Goal: Task Accomplishment & Management: Complete application form

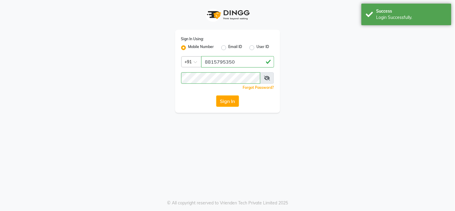
select select "service"
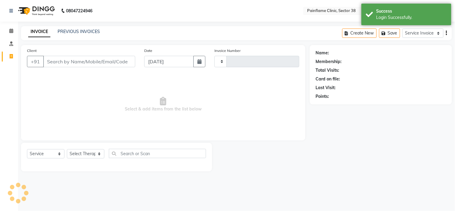
type input "9678"
select select "en"
select select "3964"
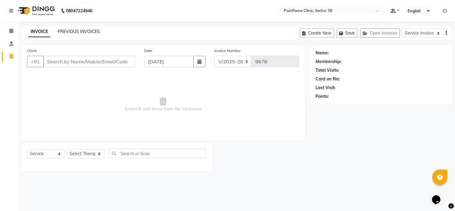
click at [80, 31] on link "PREVIOUS INVOICES" at bounding box center [79, 31] width 42 height 5
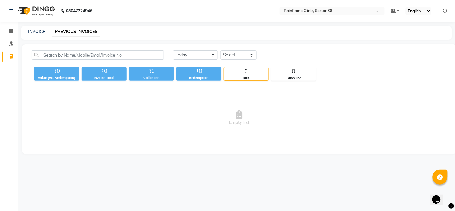
click at [80, 31] on link "PREVIOUS INVOICES" at bounding box center [76, 31] width 47 height 11
click at [214, 53] on select "[DATE] [DATE] Custom Range" at bounding box center [195, 54] width 45 height 9
select select "[DATE]"
click at [173, 50] on select "[DATE] [DATE] Custom Range" at bounding box center [195, 54] width 45 height 9
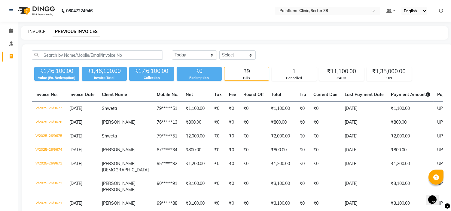
click at [34, 30] on link "INVOICE" at bounding box center [36, 31] width 17 height 5
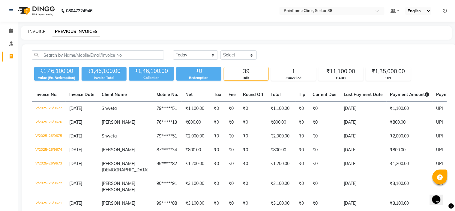
select select "3964"
select select "service"
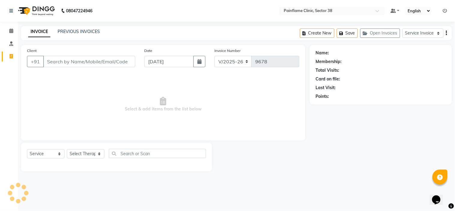
click at [25, 38] on div "INVOICE PREVIOUS INVOICES Create New Save Open Invoices Service Invoice Product…" at bounding box center [236, 33] width 431 height 14
click at [72, 30] on link "PREVIOUS INVOICES" at bounding box center [79, 31] width 42 height 5
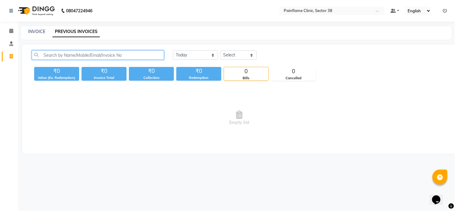
click at [69, 53] on input "text" at bounding box center [98, 54] width 132 height 9
paste input "9123243251"
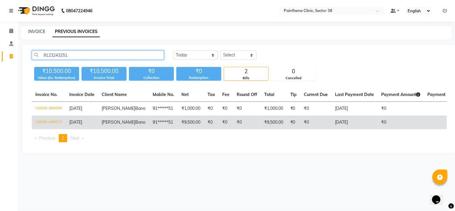
type input "9123243251"
click at [178, 129] on td "₹9,500.00" at bounding box center [191, 123] width 26 height 14
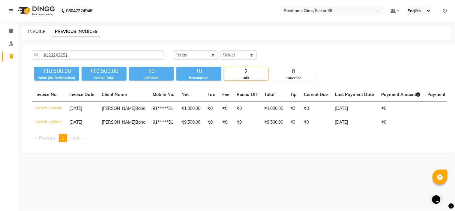
click at [36, 31] on link "INVOICE" at bounding box center [36, 31] width 17 height 5
select select "service"
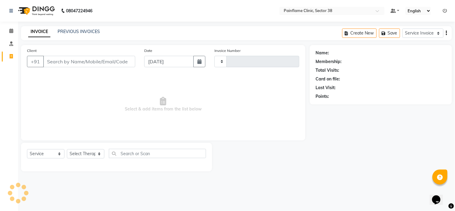
type input "9678"
select select "3964"
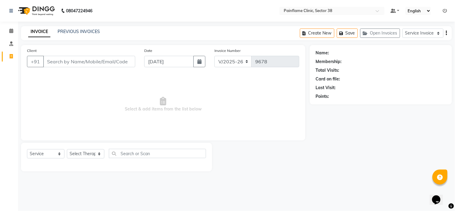
click at [86, 81] on span "Select & add items from the list below" at bounding box center [163, 104] width 273 height 60
click at [70, 56] on input "Client" at bounding box center [89, 61] width 92 height 11
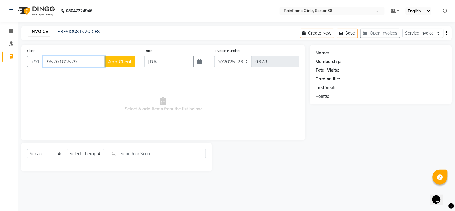
type input "9570183579"
click at [125, 61] on span "Add Client" at bounding box center [120, 62] width 24 height 6
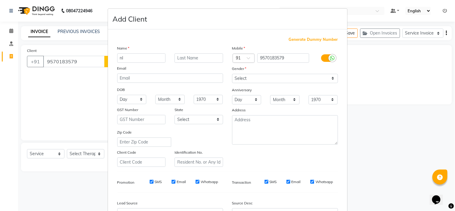
type input "n"
type input "[PERSON_NAME] [PERSON_NAME]"
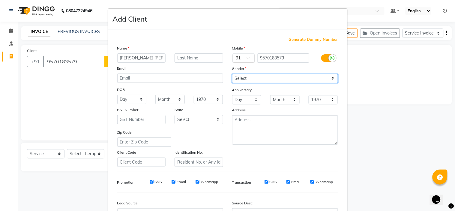
click at [245, 75] on select "Select [DEMOGRAPHIC_DATA] [DEMOGRAPHIC_DATA] Other Prefer Not To Say" at bounding box center [285, 78] width 106 height 9
select select "[DEMOGRAPHIC_DATA]"
click at [232, 74] on select "Select [DEMOGRAPHIC_DATA] [DEMOGRAPHIC_DATA] Other Prefer Not To Say" at bounding box center [285, 78] width 106 height 9
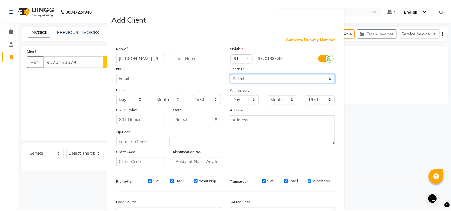
scroll to position [66, 0]
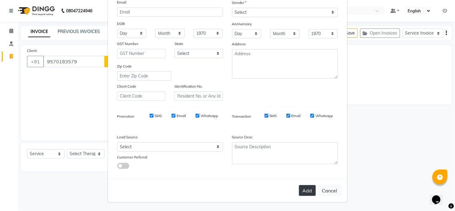
click at [307, 190] on button "Add" at bounding box center [307, 190] width 17 height 11
type input "95******79"
select select
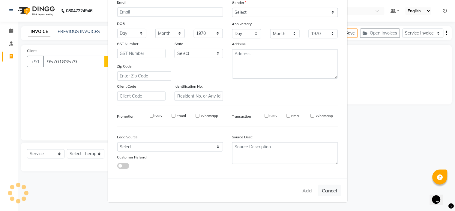
select select
checkbox input "false"
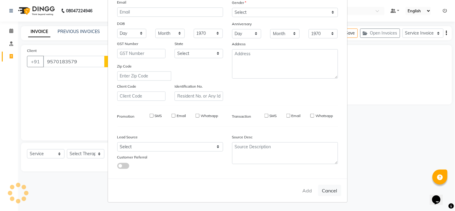
checkbox input "false"
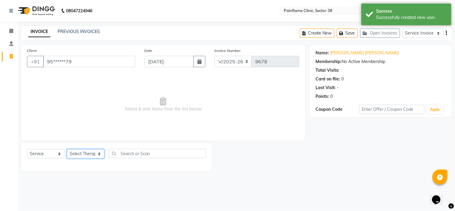
click at [87, 153] on select "Select Therapist [PERSON_NAME] Dr [PERSON_NAME] [PERSON_NAME] Dr [PERSON_NAME] …" at bounding box center [86, 153] width 38 height 9
select select "20209"
click at [67, 149] on select "Select Therapist [PERSON_NAME] Dr [PERSON_NAME] [PERSON_NAME] Dr [PERSON_NAME] …" at bounding box center [86, 153] width 38 height 9
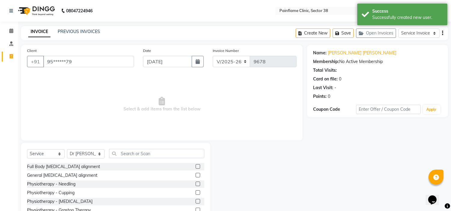
click at [195, 166] on label at bounding box center [197, 166] width 5 height 5
click at [195, 166] on input "checkbox" at bounding box center [197, 167] width 4 height 4
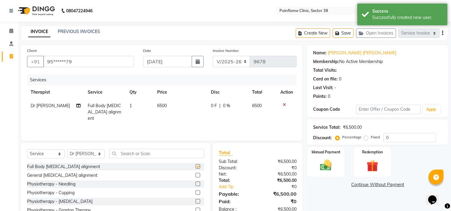
checkbox input "false"
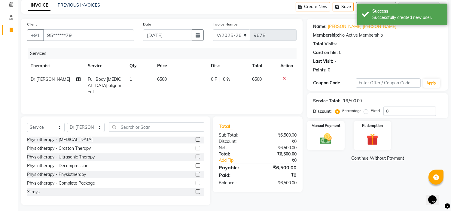
scroll to position [29, 0]
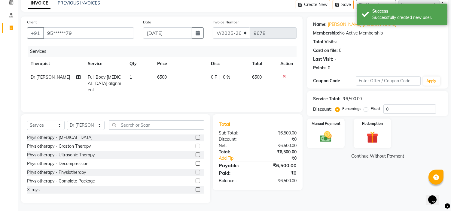
click at [195, 189] on label at bounding box center [197, 189] width 5 height 5
click at [195, 189] on input "checkbox" at bounding box center [197, 190] width 4 height 4
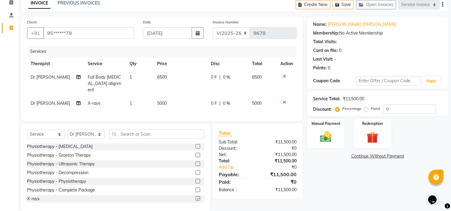
checkbox input "false"
click at [163, 101] on span "5000" at bounding box center [162, 103] width 10 height 5
select select "20209"
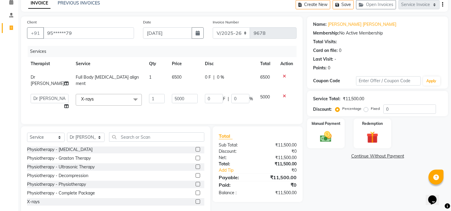
click at [171, 97] on td "5000" at bounding box center [184, 101] width 33 height 23
drag, startPoint x: 171, startPoint y: 97, endPoint x: 173, endPoint y: 89, distance: 7.7
click at [173, 90] on td "5000" at bounding box center [184, 101] width 33 height 23
click at [173, 94] on input "5000" at bounding box center [185, 98] width 26 height 9
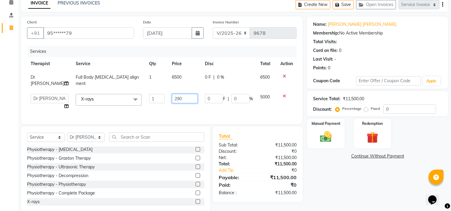
type input "2900"
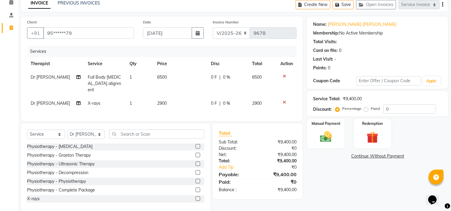
click at [370, 109] on label "Fixed" at bounding box center [374, 108] width 9 height 5
click at [365, 109] on input "Fixed" at bounding box center [367, 109] width 4 height 4
radio input "true"
click at [325, 131] on img at bounding box center [326, 137] width 20 height 14
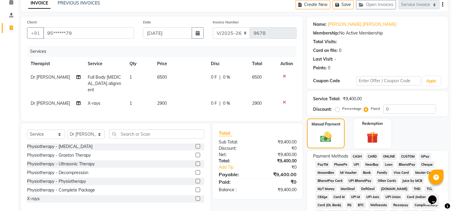
click at [355, 164] on span "UPI" at bounding box center [356, 164] width 9 height 7
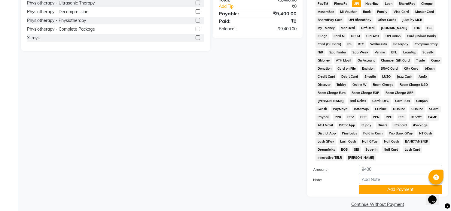
scroll to position [198, 0]
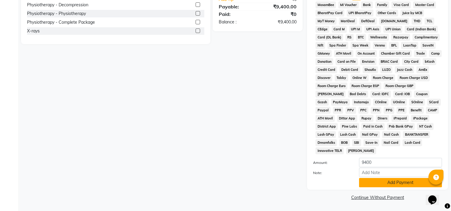
click at [371, 187] on button "Add Payment" at bounding box center [400, 182] width 83 height 9
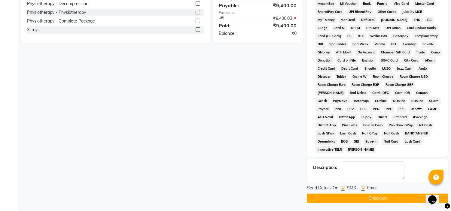
click at [363, 188] on label at bounding box center [363, 188] width 5 height 5
click at [363, 188] on input "checkbox" at bounding box center [363, 189] width 4 height 4
checkbox input "false"
click at [344, 188] on label at bounding box center [342, 188] width 5 height 5
click at [344, 188] on input "checkbox" at bounding box center [342, 189] width 4 height 4
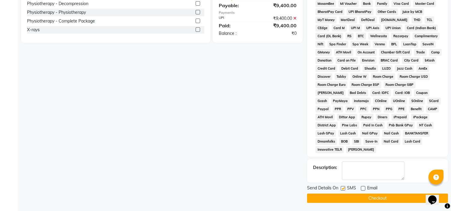
checkbox input "false"
click at [342, 201] on button "Checkout" at bounding box center [377, 198] width 141 height 9
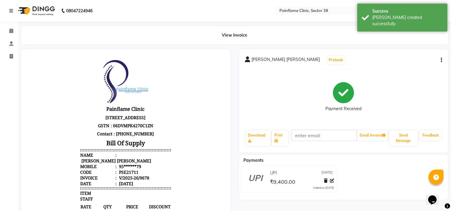
select select "service"
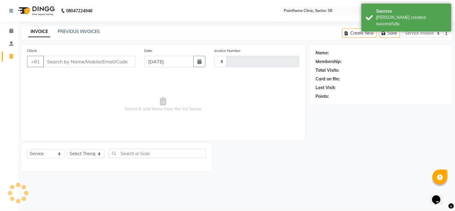
type input "9679"
select select "3964"
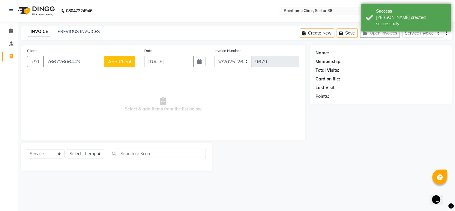
type input "76672606443"
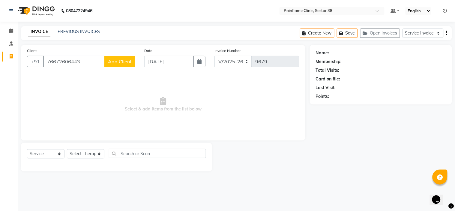
click at [122, 63] on span "Add Client" at bounding box center [120, 62] width 24 height 6
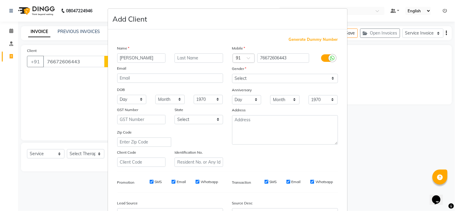
type input "[PERSON_NAME]"
click at [264, 77] on select "Select [DEMOGRAPHIC_DATA] [DEMOGRAPHIC_DATA] Other Prefer Not To Say" at bounding box center [285, 78] width 106 height 9
select select "[DEMOGRAPHIC_DATA]"
click at [232, 74] on select "Select [DEMOGRAPHIC_DATA] [DEMOGRAPHIC_DATA] Other Prefer Not To Say" at bounding box center [285, 78] width 106 height 9
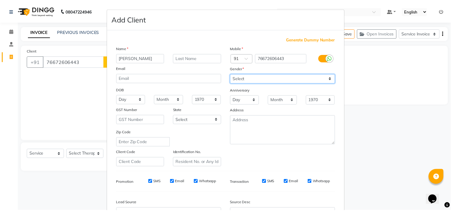
scroll to position [66, 0]
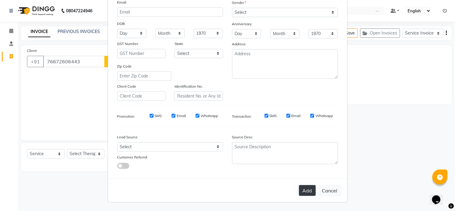
click at [301, 194] on button "Add" at bounding box center [307, 190] width 17 height 11
type input "76*******43"
select select
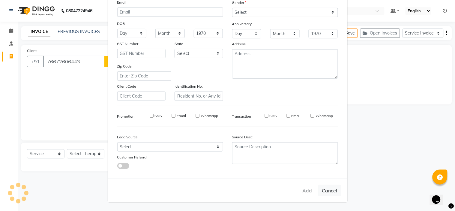
select select
checkbox input "false"
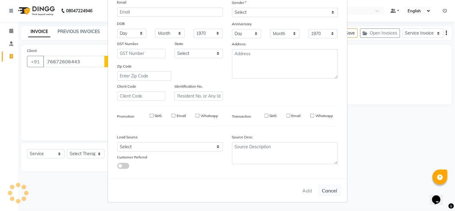
checkbox input "false"
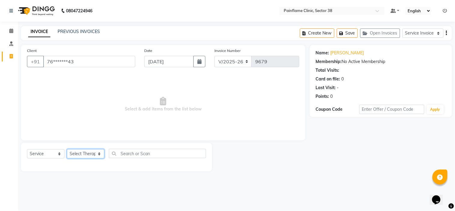
click at [71, 150] on select "Select Therapist [PERSON_NAME] Dr [PERSON_NAME] [PERSON_NAME] Dr [PERSON_NAME] …" at bounding box center [86, 153] width 38 height 9
select select "20209"
click at [67, 149] on select "Select Therapist [PERSON_NAME] Dr [PERSON_NAME] [PERSON_NAME] Dr [PERSON_NAME] …" at bounding box center [86, 153] width 38 height 9
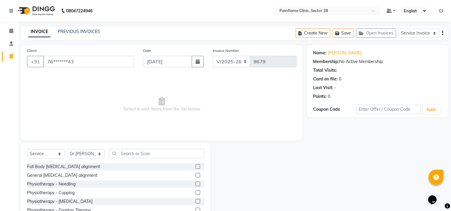
click at [195, 166] on label at bounding box center [197, 166] width 5 height 5
click at [195, 166] on input "checkbox" at bounding box center [197, 167] width 4 height 4
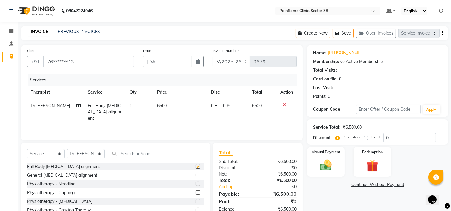
checkbox input "false"
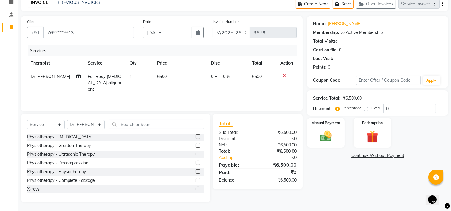
click at [195, 188] on label at bounding box center [197, 189] width 5 height 5
click at [195, 188] on input "checkbox" at bounding box center [197, 189] width 4 height 4
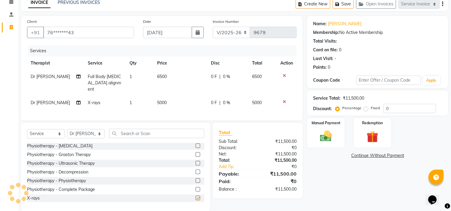
checkbox input "false"
click at [161, 100] on span "5000" at bounding box center [162, 102] width 10 height 5
select select "20209"
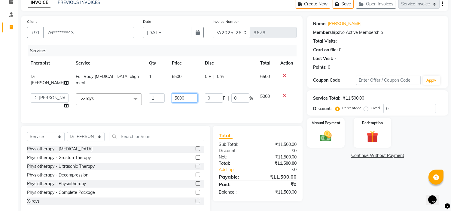
click at [172, 93] on input "5000" at bounding box center [185, 97] width 26 height 9
type input "1800"
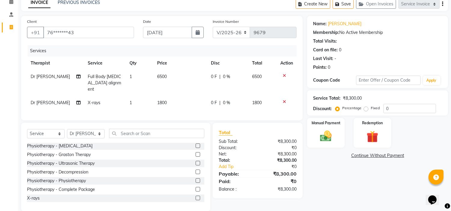
click at [370, 109] on label "Fixed" at bounding box center [374, 107] width 9 height 5
click at [367, 109] on input "Fixed" at bounding box center [367, 108] width 4 height 4
radio input "true"
click at [326, 135] on img at bounding box center [326, 136] width 20 height 14
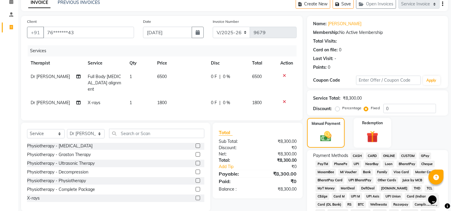
click at [357, 162] on span "UPI" at bounding box center [356, 164] width 9 height 7
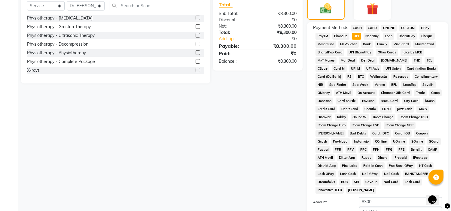
scroll to position [198, 0]
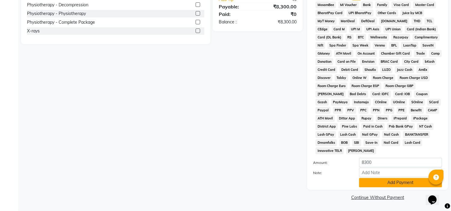
click at [365, 186] on button "Add Payment" at bounding box center [400, 182] width 83 height 9
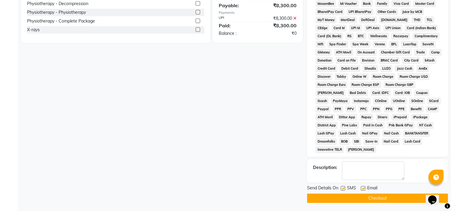
click at [362, 190] on label at bounding box center [363, 188] width 5 height 5
click at [362, 190] on input "checkbox" at bounding box center [363, 189] width 4 height 4
checkbox input "false"
click at [342, 189] on label at bounding box center [342, 188] width 5 height 5
click at [342, 189] on input "checkbox" at bounding box center [342, 189] width 4 height 4
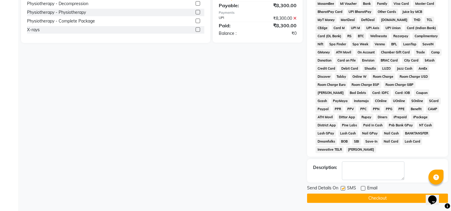
checkbox input "false"
click at [341, 196] on button "Checkout" at bounding box center [377, 198] width 141 height 9
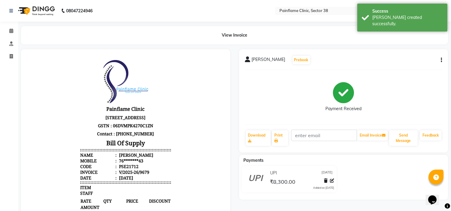
select select "service"
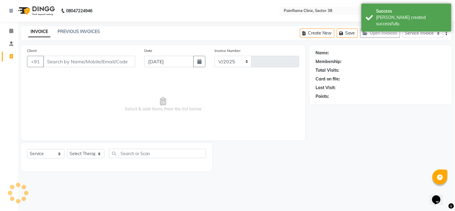
select select "3964"
type input "9680"
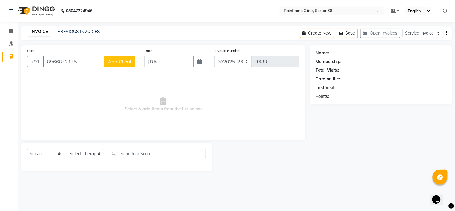
type input "8966842145"
click at [118, 57] on button "Add Client" at bounding box center [119, 61] width 31 height 11
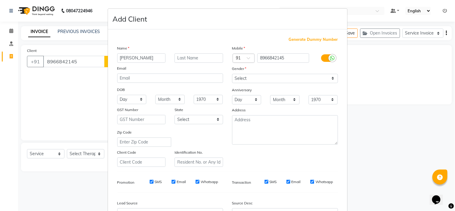
type input "[PERSON_NAME]"
click at [233, 77] on select "Select [DEMOGRAPHIC_DATA] [DEMOGRAPHIC_DATA] Other Prefer Not To Say" at bounding box center [285, 78] width 106 height 9
select select "[DEMOGRAPHIC_DATA]"
click at [232, 74] on select "Select [DEMOGRAPHIC_DATA] [DEMOGRAPHIC_DATA] Other Prefer Not To Say" at bounding box center [285, 78] width 106 height 9
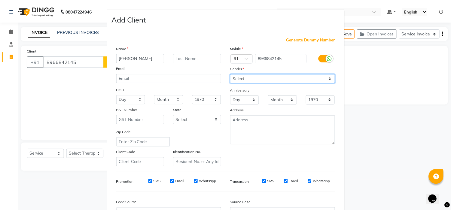
scroll to position [66, 0]
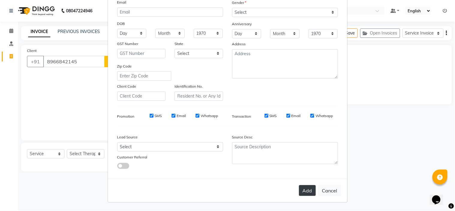
click at [304, 188] on button "Add" at bounding box center [307, 190] width 17 height 11
type input "89******45"
select select
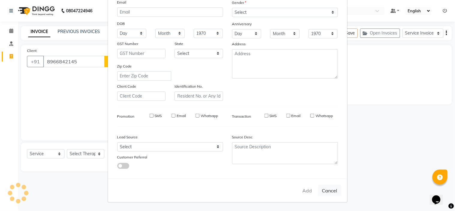
select select
checkbox input "false"
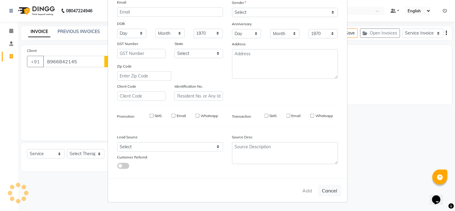
checkbox input "false"
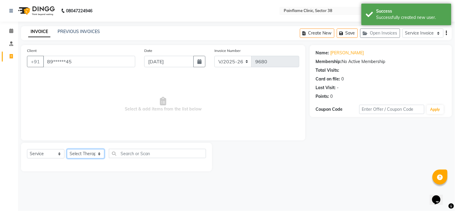
click at [76, 157] on select "Select Therapist [PERSON_NAME] Dr [PERSON_NAME] [PERSON_NAME] Dr [PERSON_NAME] …" at bounding box center [86, 153] width 38 height 9
select select "20209"
click at [67, 149] on select "Select Therapist [PERSON_NAME] Dr [PERSON_NAME] [PERSON_NAME] Dr [PERSON_NAME] …" at bounding box center [86, 153] width 38 height 9
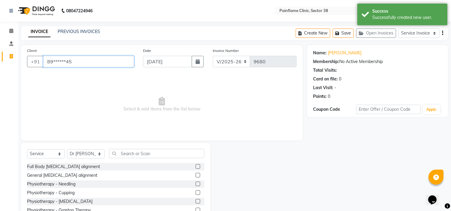
click at [88, 62] on input "89******45" at bounding box center [88, 61] width 91 height 11
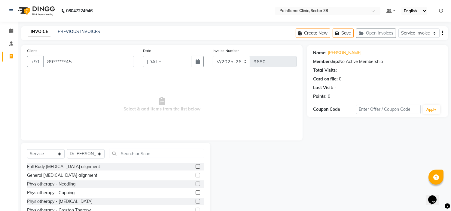
click at [195, 163] on div at bounding box center [199, 167] width 9 height 8
click at [195, 166] on label at bounding box center [197, 166] width 5 height 5
click at [195, 166] on input "checkbox" at bounding box center [197, 167] width 4 height 4
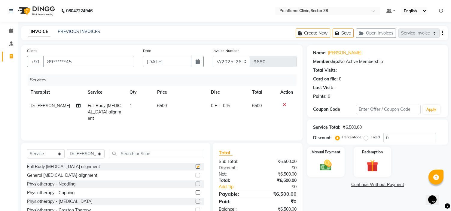
checkbox input "false"
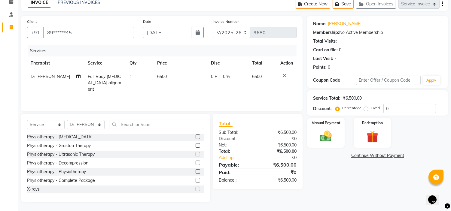
click at [195, 188] on label at bounding box center [197, 189] width 5 height 5
click at [195, 188] on input "checkbox" at bounding box center [197, 189] width 4 height 4
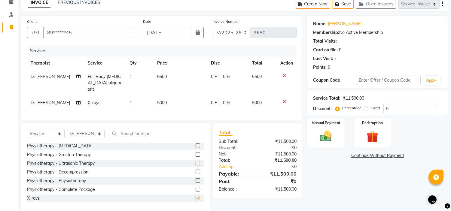
checkbox input "false"
click at [158, 100] on span "5000" at bounding box center [162, 102] width 10 height 5
select select "20209"
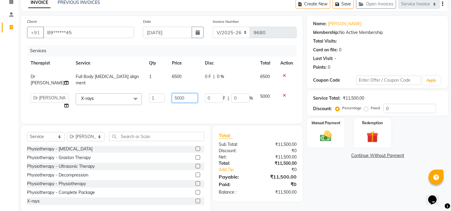
click at [172, 93] on input "5000" at bounding box center [185, 97] width 26 height 9
type input "2500"
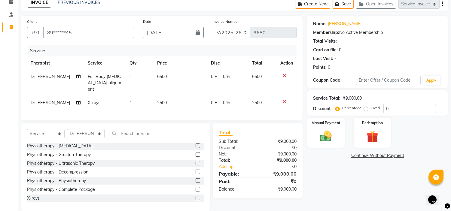
click at [370, 108] on label "Fixed" at bounding box center [374, 107] width 9 height 5
click at [367, 108] on input "Fixed" at bounding box center [367, 108] width 4 height 4
radio input "true"
click at [329, 127] on div "Manual Payment" at bounding box center [325, 132] width 39 height 31
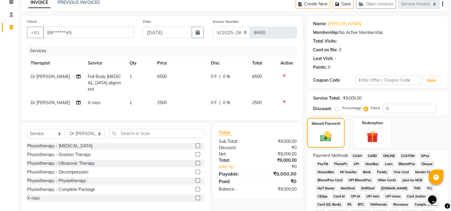
click at [355, 162] on span "UPI" at bounding box center [356, 164] width 9 height 7
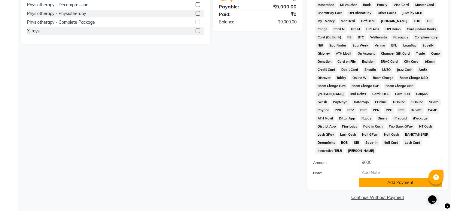
click at [369, 183] on button "Add Payment" at bounding box center [400, 182] width 83 height 9
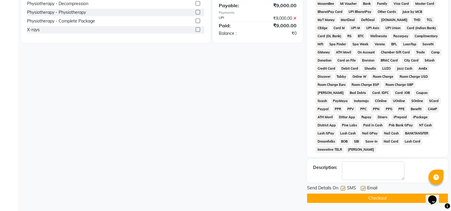
click at [364, 191] on label at bounding box center [363, 188] width 5 height 5
click at [364, 191] on input "checkbox" at bounding box center [363, 189] width 4 height 4
checkbox input "false"
click at [342, 190] on label at bounding box center [342, 188] width 5 height 5
click at [342, 190] on input "checkbox" at bounding box center [342, 189] width 4 height 4
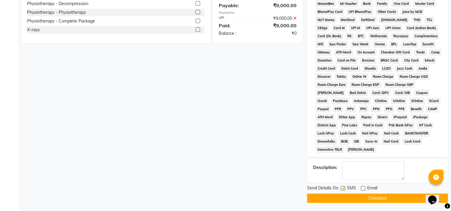
checkbox input "false"
click at [340, 197] on button "Checkout" at bounding box center [377, 198] width 141 height 9
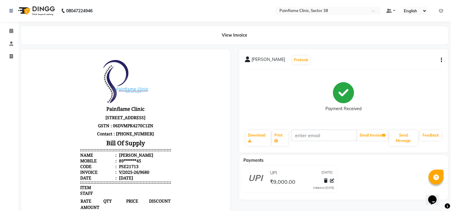
select select "service"
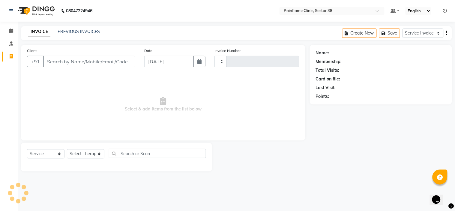
type input "9681"
select select "3964"
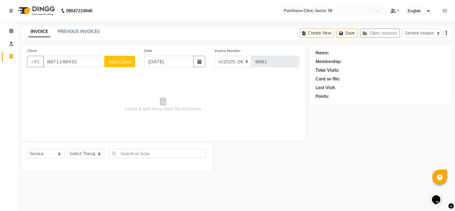
type input "8871148432"
click at [122, 63] on span "Add Client" at bounding box center [120, 62] width 24 height 6
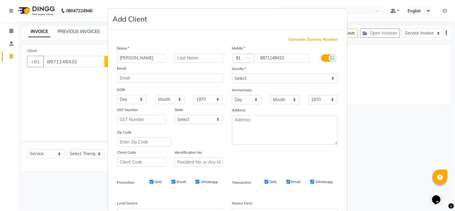
type input "[PERSON_NAME]"
click at [238, 80] on select "Select [DEMOGRAPHIC_DATA] [DEMOGRAPHIC_DATA] Other Prefer Not To Say" at bounding box center [285, 78] width 106 height 9
select select "[DEMOGRAPHIC_DATA]"
click at [232, 74] on select "Select [DEMOGRAPHIC_DATA] [DEMOGRAPHIC_DATA] Other Prefer Not To Say" at bounding box center [285, 78] width 106 height 9
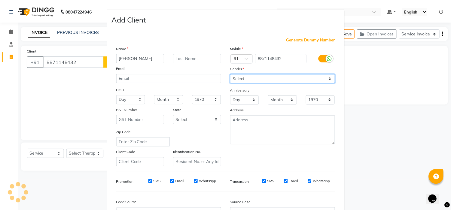
scroll to position [66, 0]
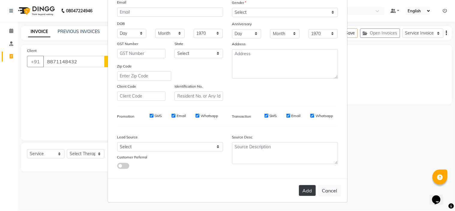
click at [304, 189] on button "Add" at bounding box center [307, 190] width 17 height 11
type input "88******32"
select select
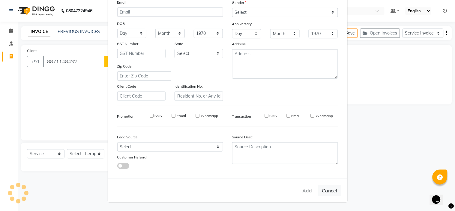
select select
checkbox input "false"
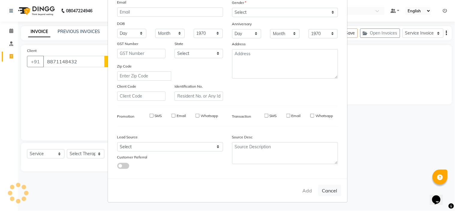
checkbox input "false"
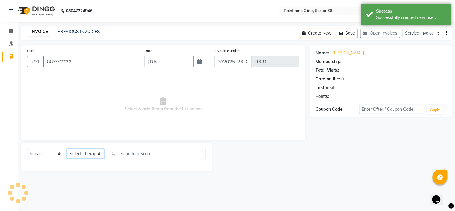
click at [90, 154] on select "Select Therapist [PERSON_NAME] Dr [PERSON_NAME] [PERSON_NAME] Dr [PERSON_NAME] …" at bounding box center [86, 153] width 38 height 9
select select "20209"
click at [67, 149] on select "Select Therapist [PERSON_NAME] Dr [PERSON_NAME] [PERSON_NAME] Dr [PERSON_NAME] …" at bounding box center [86, 153] width 38 height 9
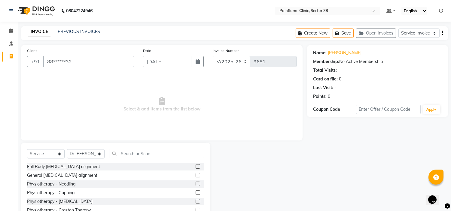
click at [195, 166] on label at bounding box center [197, 166] width 5 height 5
click at [195, 166] on input "checkbox" at bounding box center [197, 167] width 4 height 4
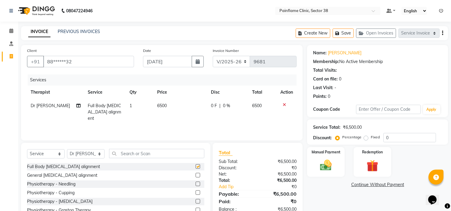
checkbox input "false"
click at [159, 104] on span "6500" at bounding box center [162, 105] width 10 height 5
select select "20209"
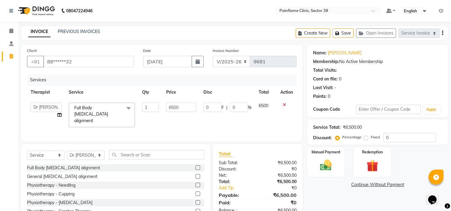
click at [159, 104] on td "1" at bounding box center [150, 115] width 24 height 32
click at [173, 107] on input "6500" at bounding box center [181, 107] width 30 height 9
type input "5500"
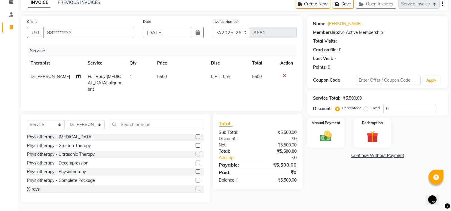
click at [195, 189] on label at bounding box center [197, 189] width 5 height 5
click at [195, 189] on input "checkbox" at bounding box center [197, 189] width 4 height 4
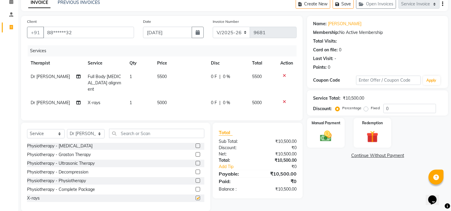
checkbox input "false"
click at [195, 189] on label at bounding box center [197, 189] width 5 height 5
click at [195, 189] on input "checkbox" at bounding box center [197, 190] width 4 height 4
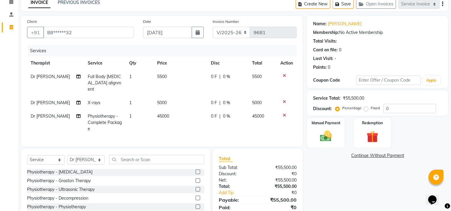
checkbox input "false"
click at [282, 113] on div at bounding box center [286, 115] width 13 height 4
click at [283, 113] on icon at bounding box center [283, 115] width 3 height 4
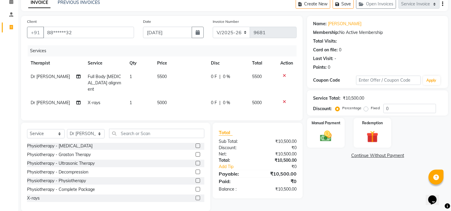
click at [158, 100] on span "5000" at bounding box center [162, 102] width 10 height 5
select select "20209"
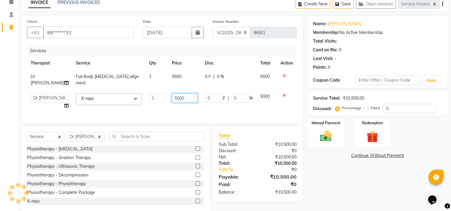
click at [179, 93] on input "5000" at bounding box center [185, 97] width 26 height 9
type input "5"
type input "2500"
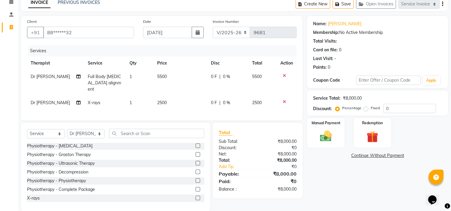
click at [370, 108] on label "Fixed" at bounding box center [374, 107] width 9 height 5
click at [365, 108] on input "Fixed" at bounding box center [367, 108] width 4 height 4
radio input "true"
click at [316, 128] on div "Manual Payment" at bounding box center [325, 132] width 39 height 31
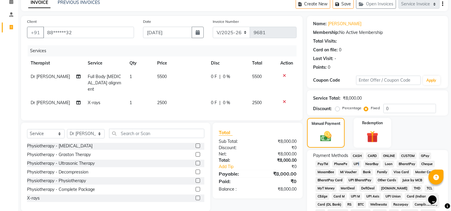
drag, startPoint x: 360, startPoint y: 161, endPoint x: 356, endPoint y: 164, distance: 4.6
click at [356, 164] on span "UPI" at bounding box center [356, 164] width 9 height 7
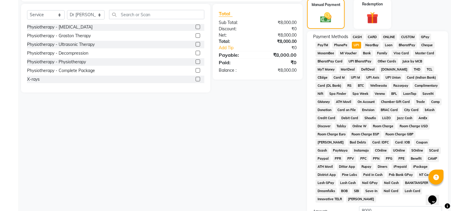
scroll to position [198, 0]
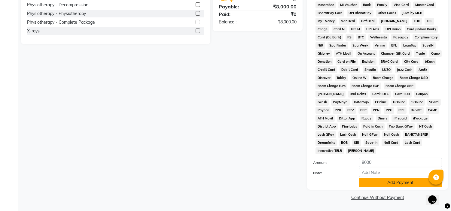
click at [367, 185] on button "Add Payment" at bounding box center [400, 182] width 83 height 9
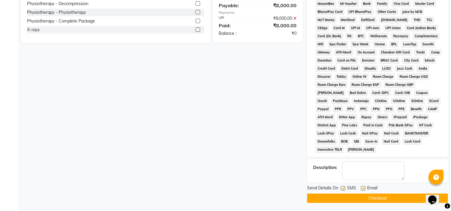
click at [364, 190] on label at bounding box center [363, 188] width 5 height 5
click at [364, 190] on input "checkbox" at bounding box center [363, 189] width 4 height 4
checkbox input "false"
click at [343, 189] on label at bounding box center [342, 188] width 5 height 5
click at [343, 189] on input "checkbox" at bounding box center [342, 189] width 4 height 4
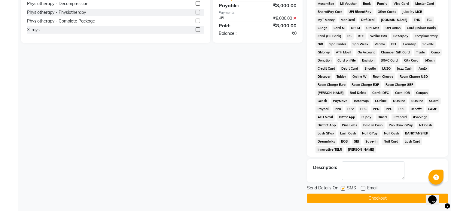
checkbox input "false"
click at [345, 198] on button "Checkout" at bounding box center [377, 198] width 141 height 9
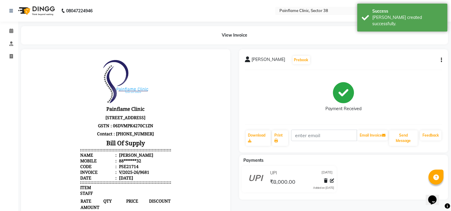
select select "service"
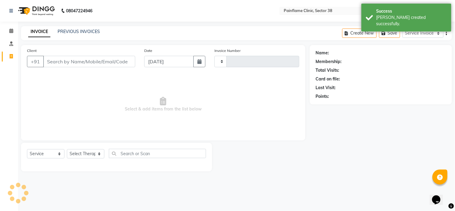
type input "9682"
select select "3964"
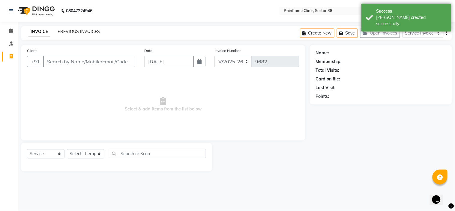
click at [75, 31] on link "PREVIOUS INVOICES" at bounding box center [79, 31] width 42 height 5
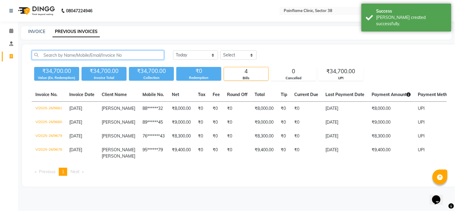
click at [75, 53] on input "text" at bounding box center [98, 54] width 132 height 9
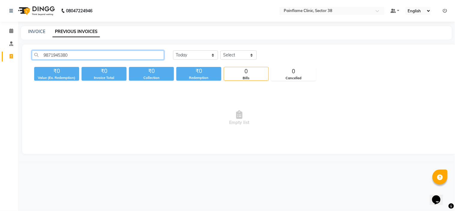
type input "9871945380"
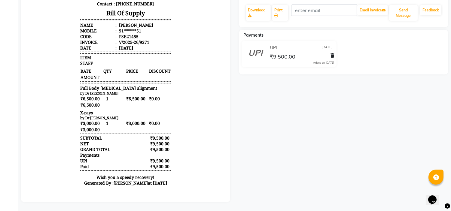
scroll to position [125, 0]
